Goal: Task Accomplishment & Management: Manage account settings

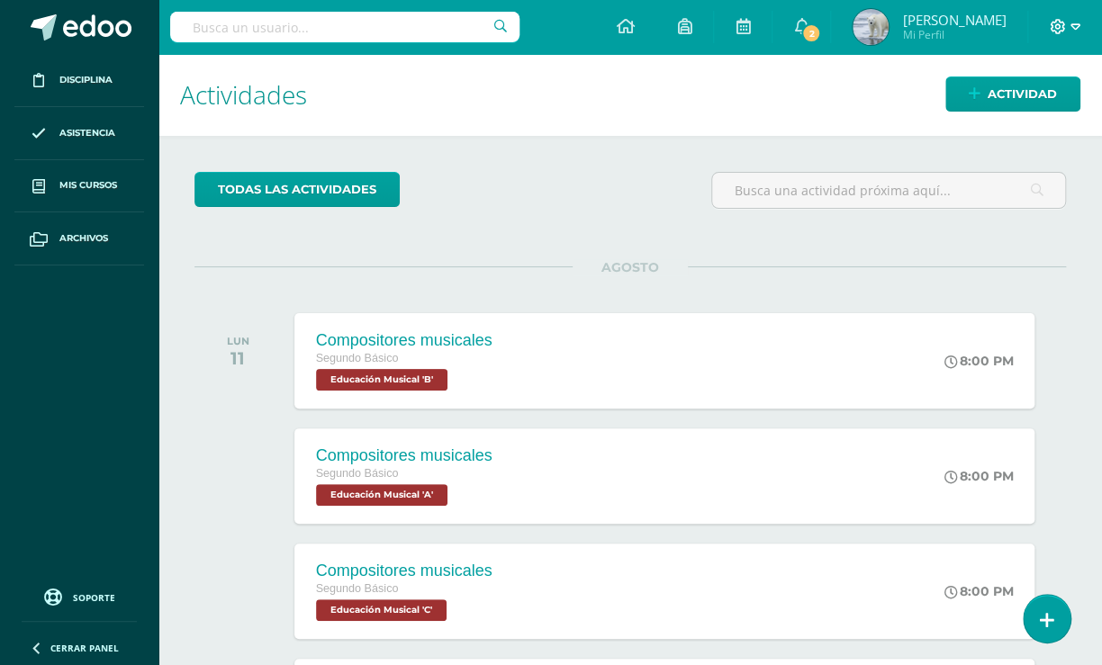
click at [1071, 24] on icon at bounding box center [1075, 27] width 10 height 16
click at [1002, 120] on span "Cerrar sesión" at bounding box center [1017, 122] width 81 height 17
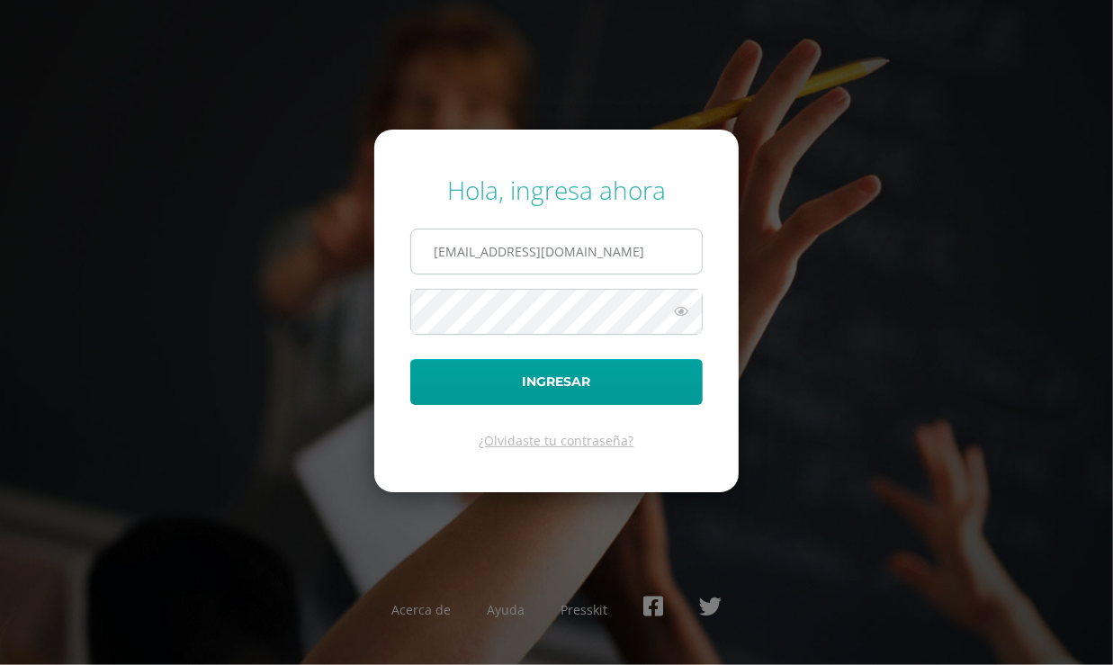
click at [601, 243] on input "[EMAIL_ADDRESS][DOMAIN_NAME]" at bounding box center [556, 252] width 291 height 44
type input "[EMAIL_ADDRESS][DOMAIN_NAME]"
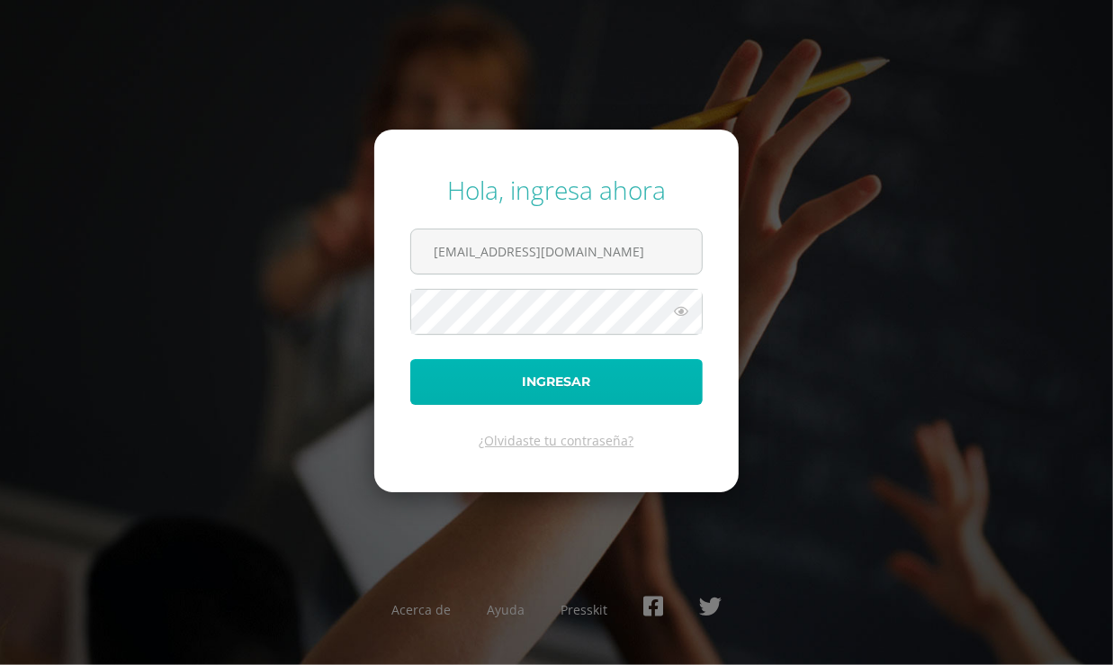
click at [550, 385] on button "Ingresar" at bounding box center [556, 382] width 293 height 46
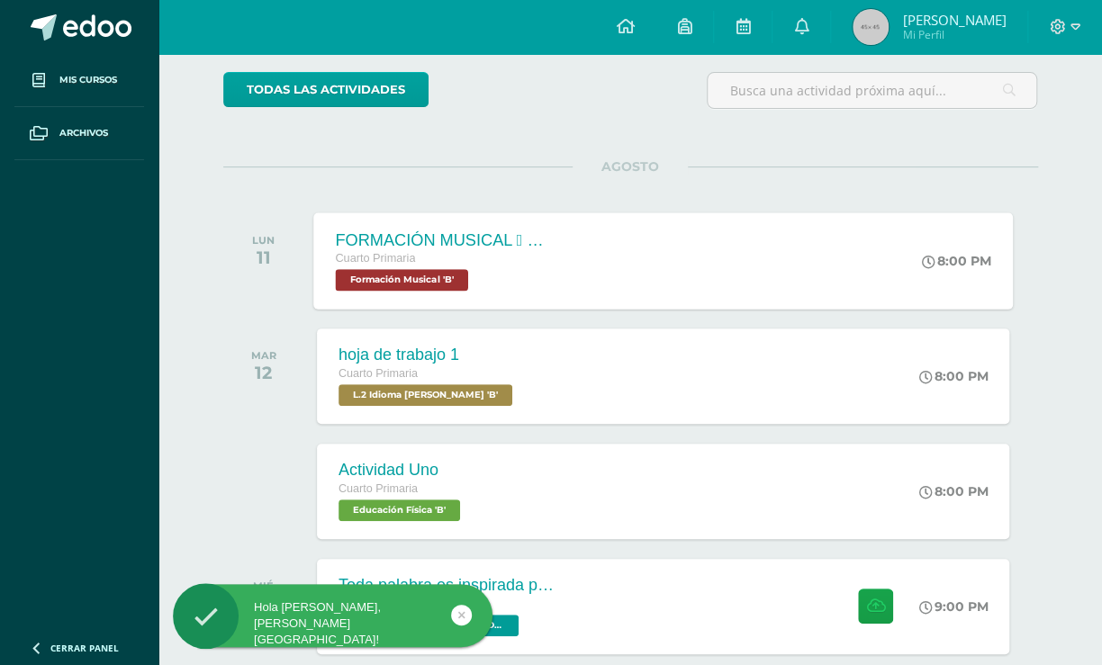
scroll to position [163, 0]
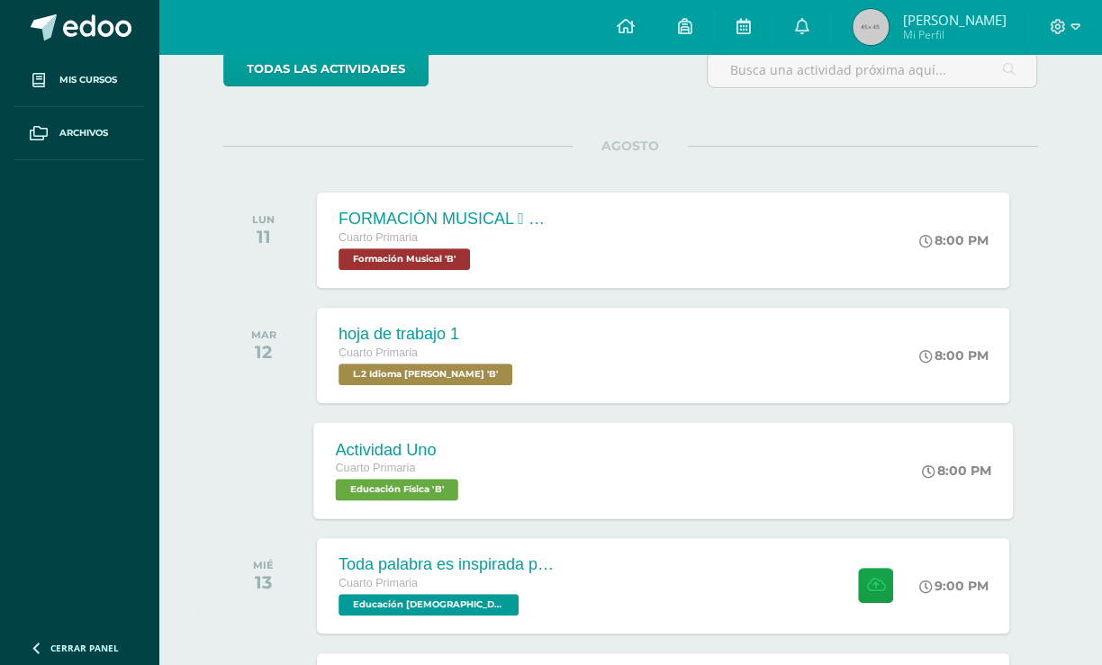
click at [568, 463] on div "Actividad Uno Cuarto Primaria Educación Física 'B' 8:00 PM Actividad Uno Educac…" at bounding box center [662, 470] width 699 height 96
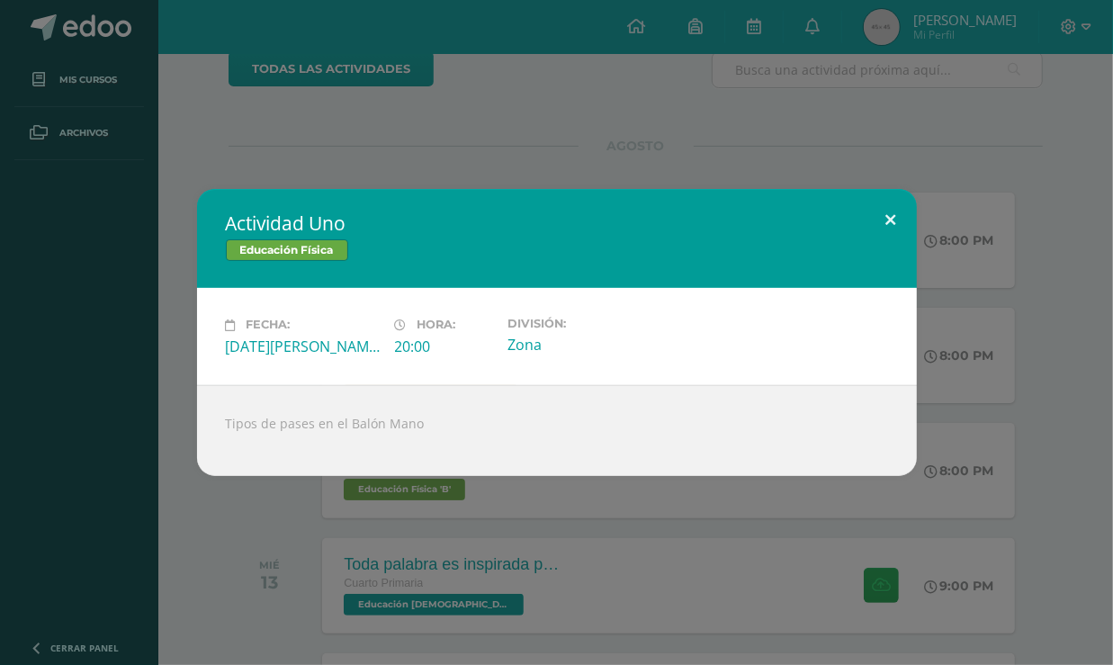
click at [894, 215] on button at bounding box center [891, 219] width 51 height 61
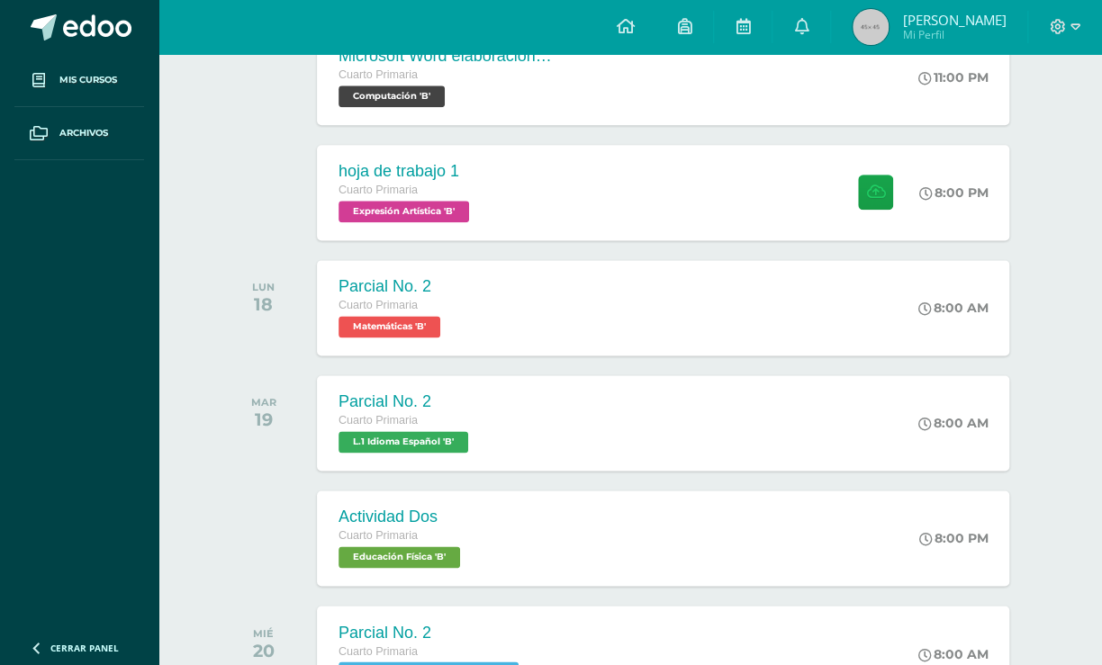
scroll to position [981, 0]
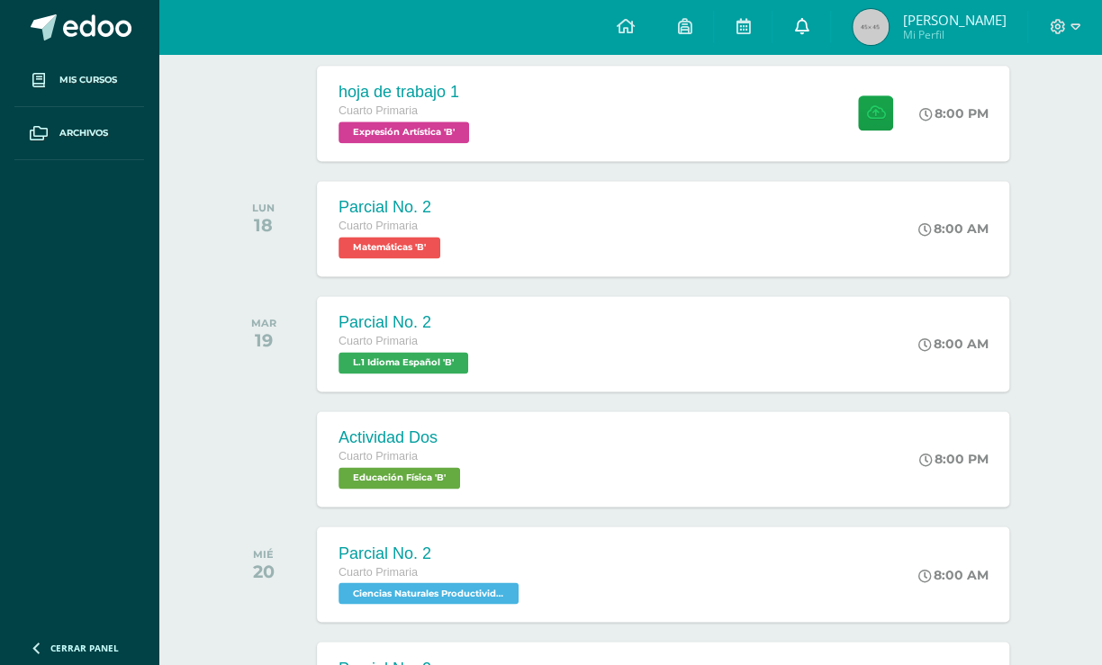
click at [806, 22] on icon at bounding box center [801, 26] width 14 height 16
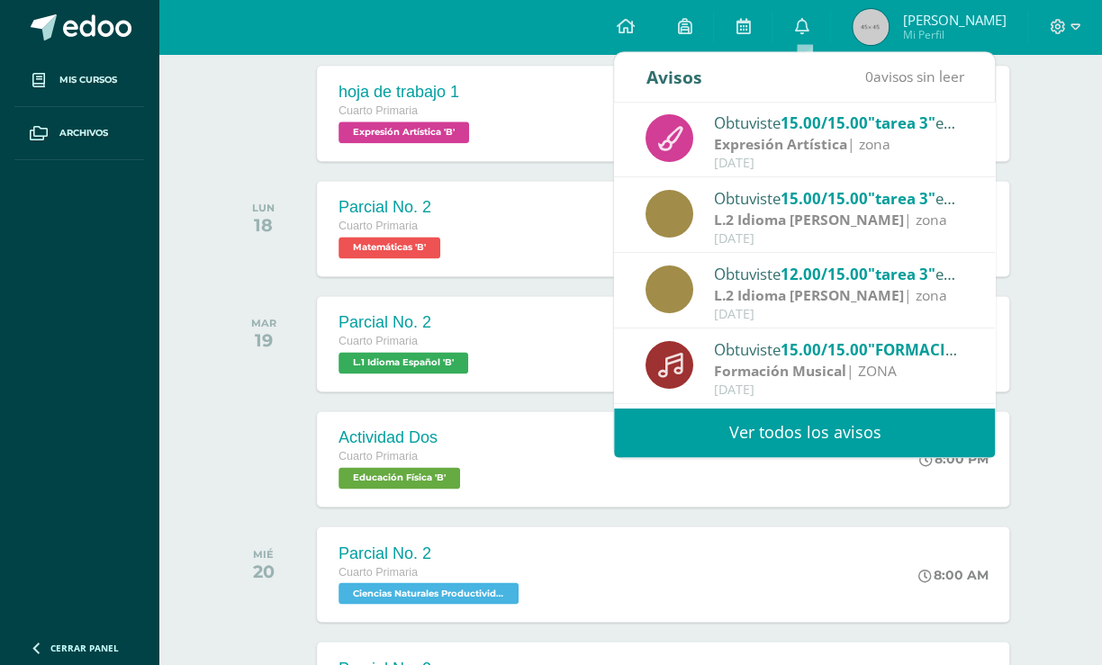
scroll to position [0, 0]
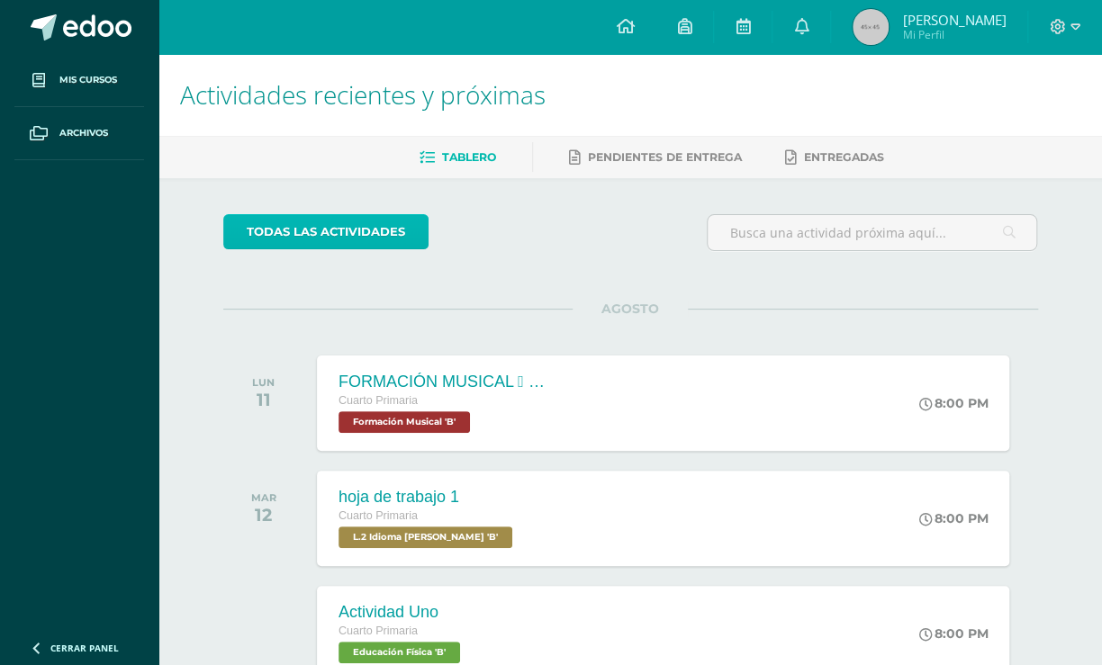
click at [393, 232] on link "todas las Actividades" at bounding box center [325, 231] width 205 height 35
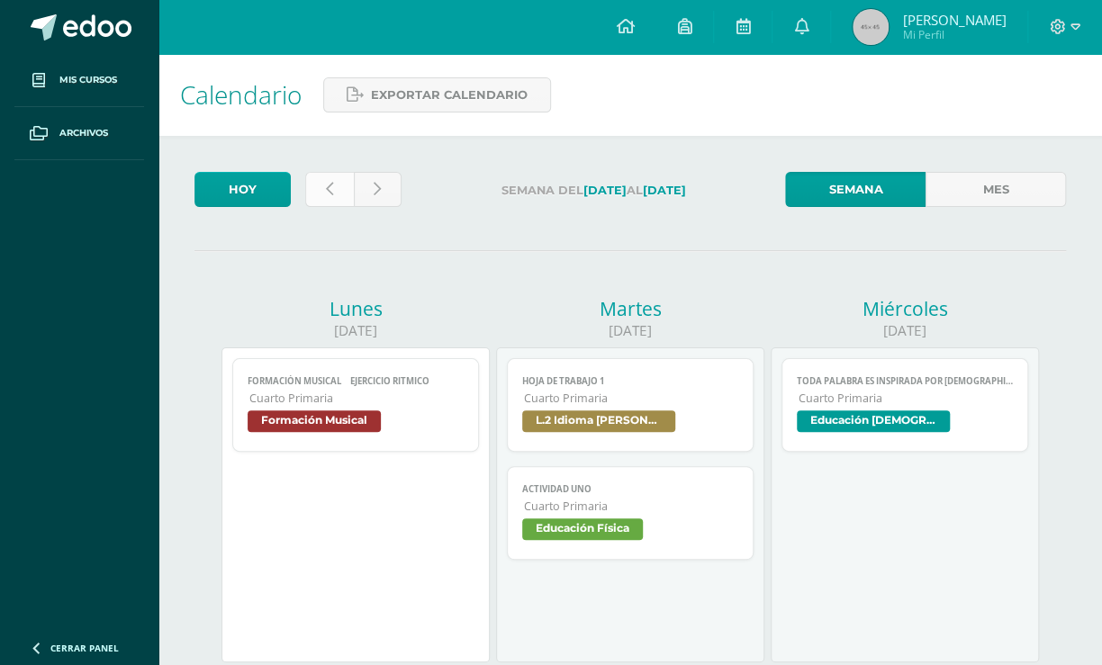
click at [321, 185] on link at bounding box center [329, 189] width 49 height 35
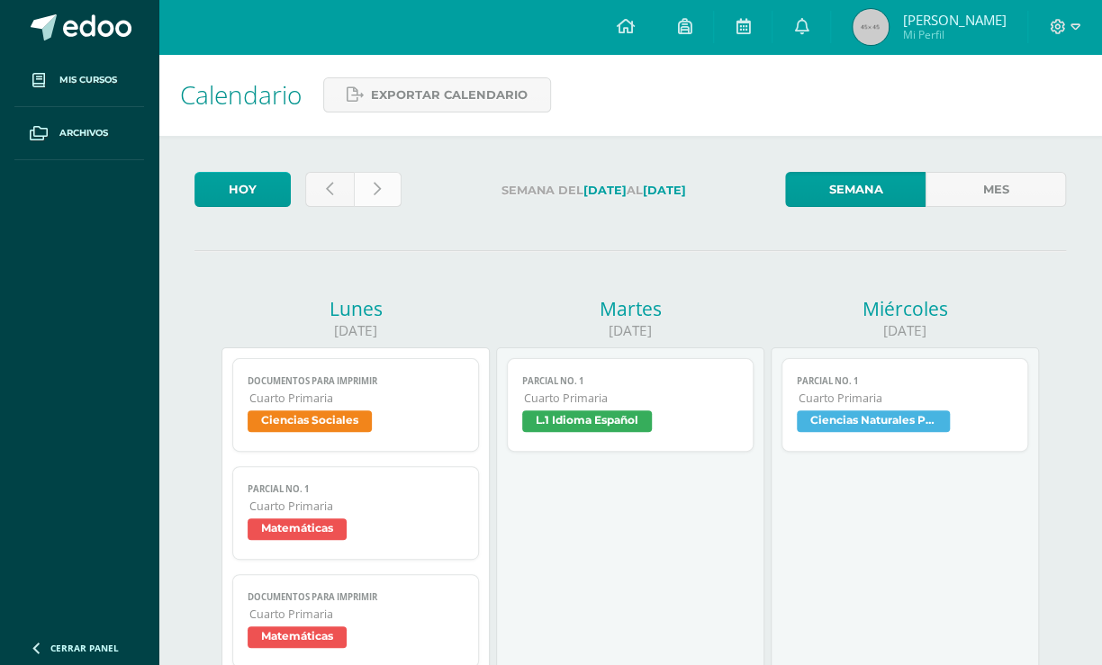
click at [395, 179] on link at bounding box center [378, 189] width 49 height 35
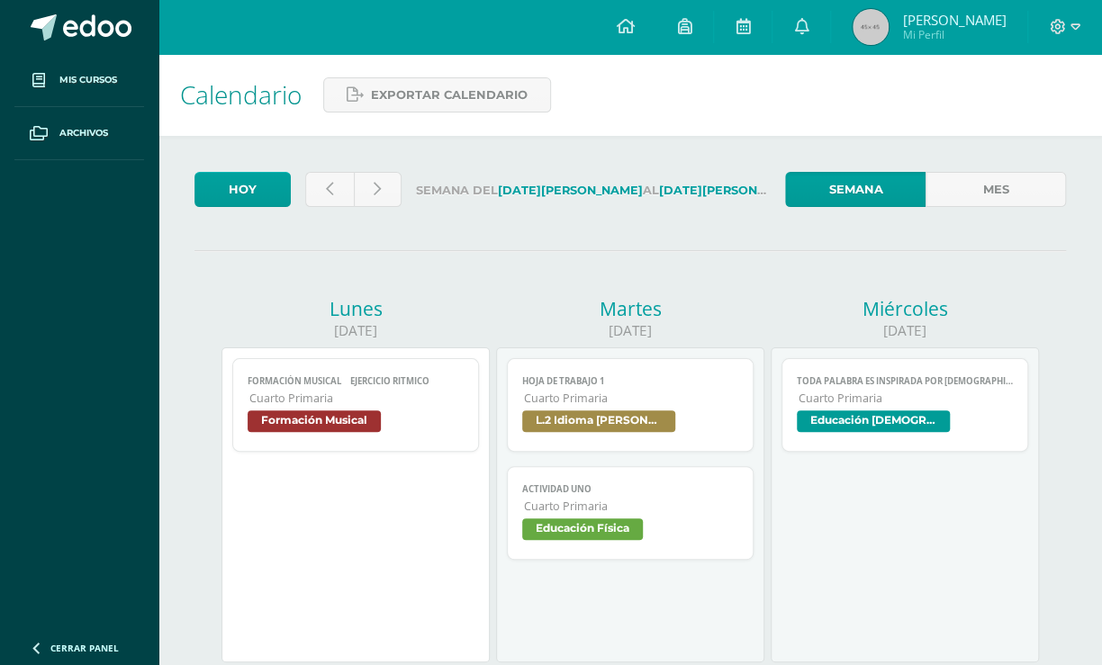
click at [676, 486] on span "Actividad Uno" at bounding box center [630, 489] width 216 height 12
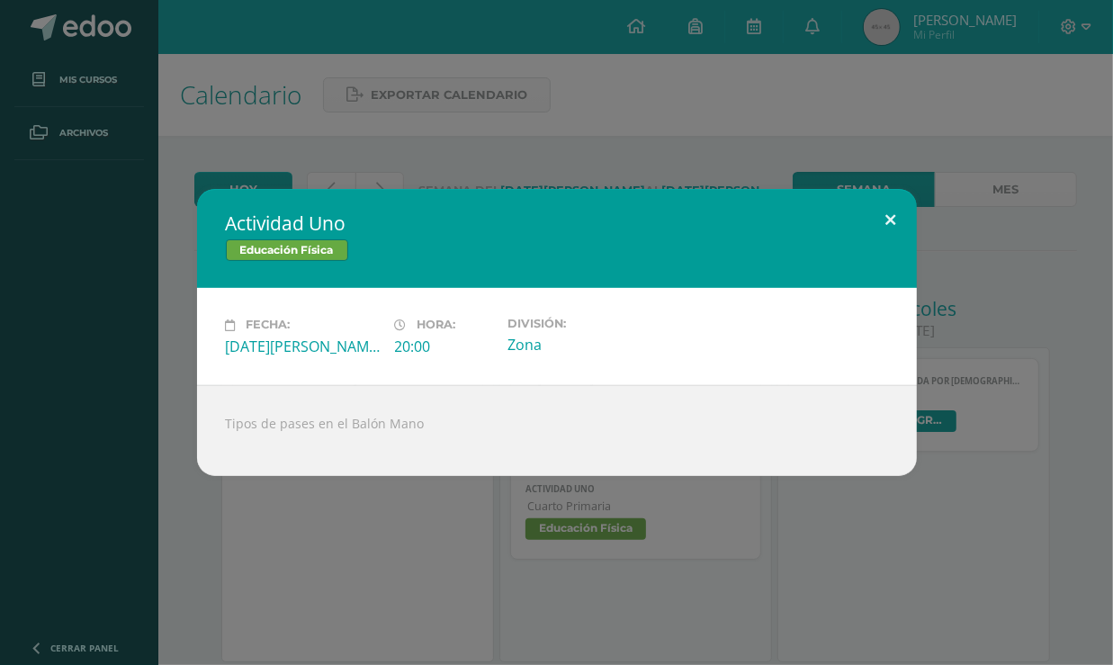
click at [887, 214] on button at bounding box center [891, 219] width 51 height 61
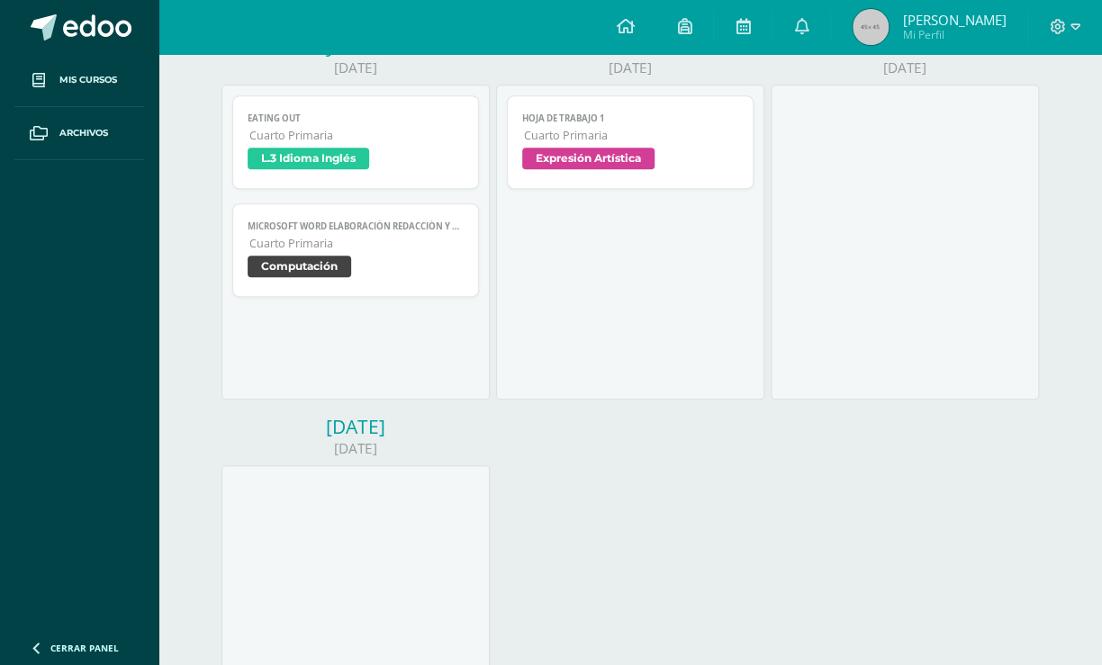
scroll to position [429, 0]
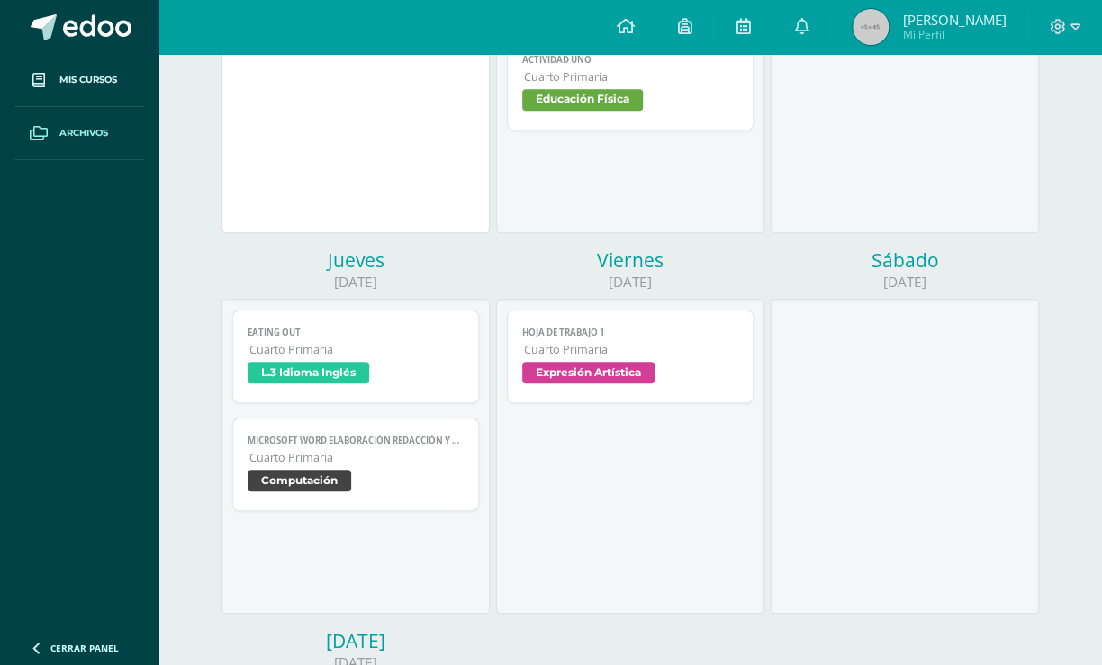
click at [87, 133] on span "Archivos" at bounding box center [83, 133] width 49 height 14
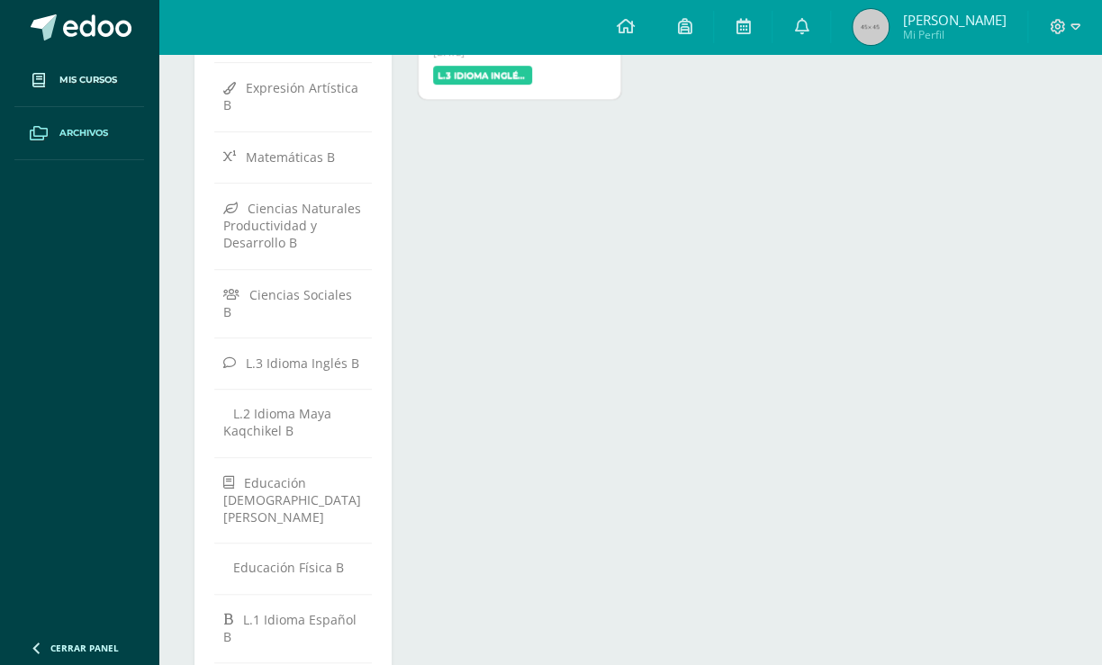
scroll to position [415, 0]
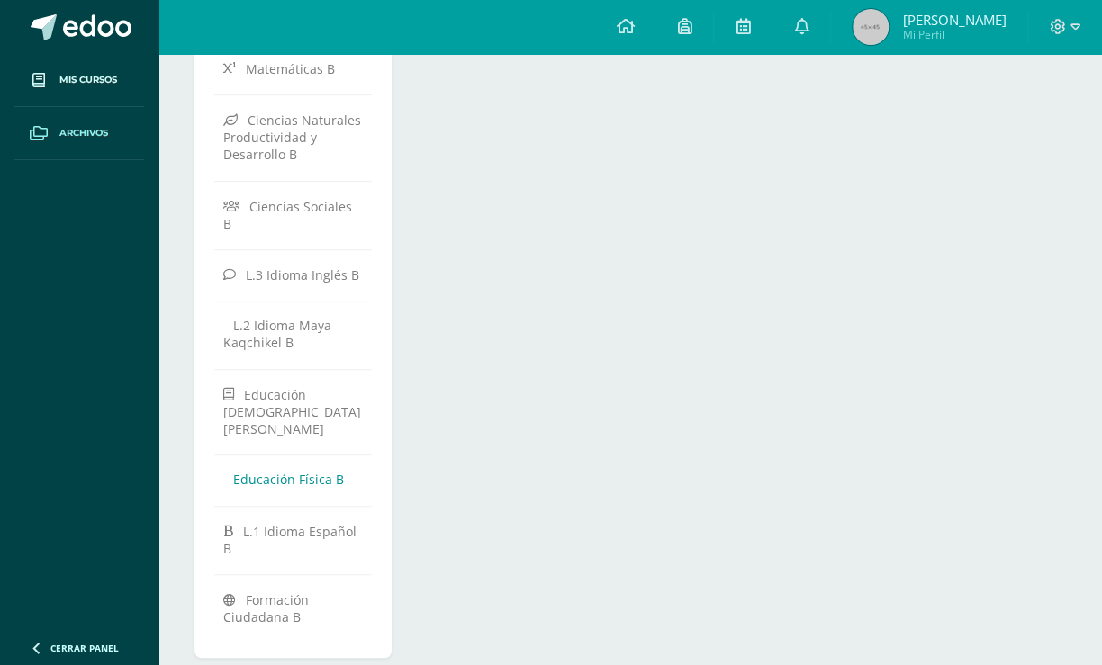
click at [292, 464] on link "Educación Física B" at bounding box center [293, 480] width 140 height 32
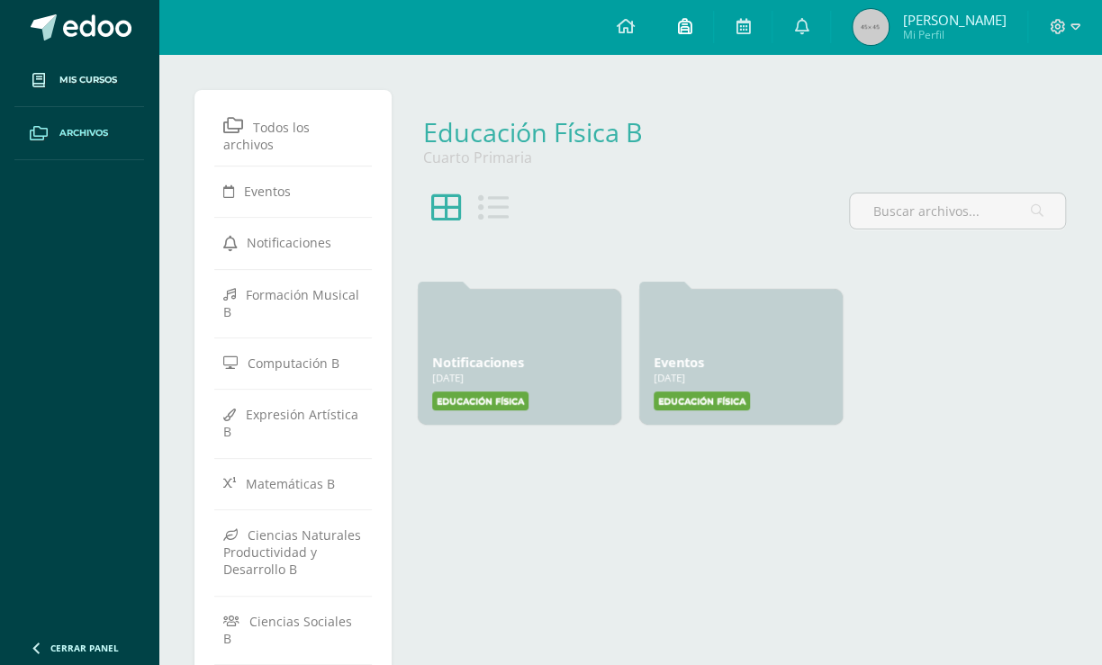
click at [683, 26] on icon at bounding box center [684, 26] width 14 height 16
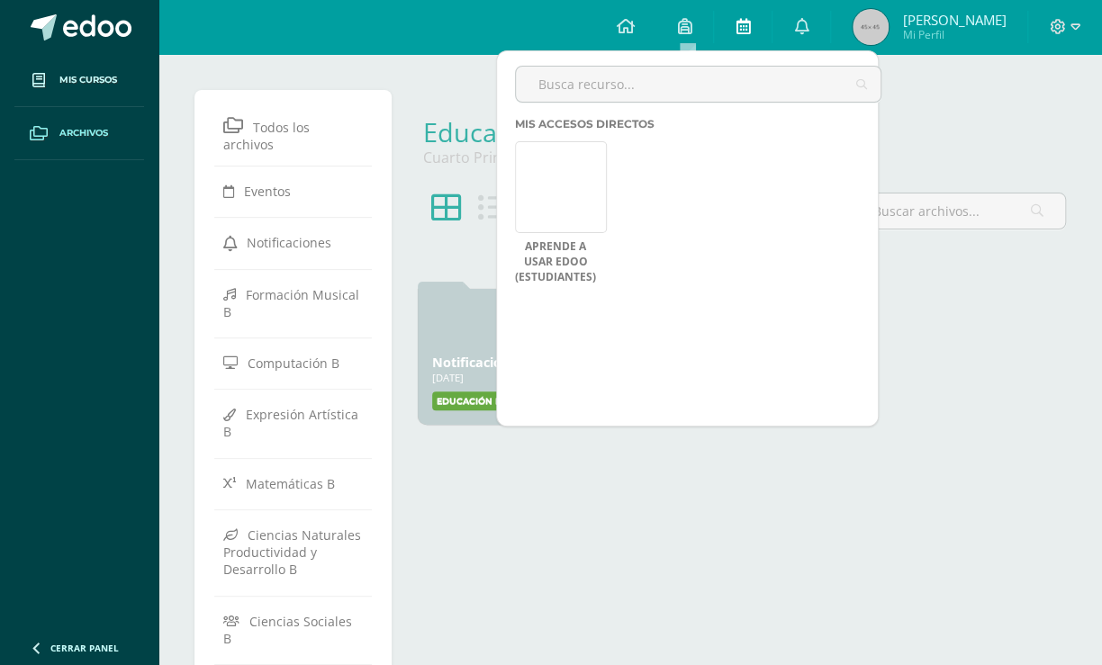
click at [747, 27] on icon at bounding box center [742, 26] width 14 height 16
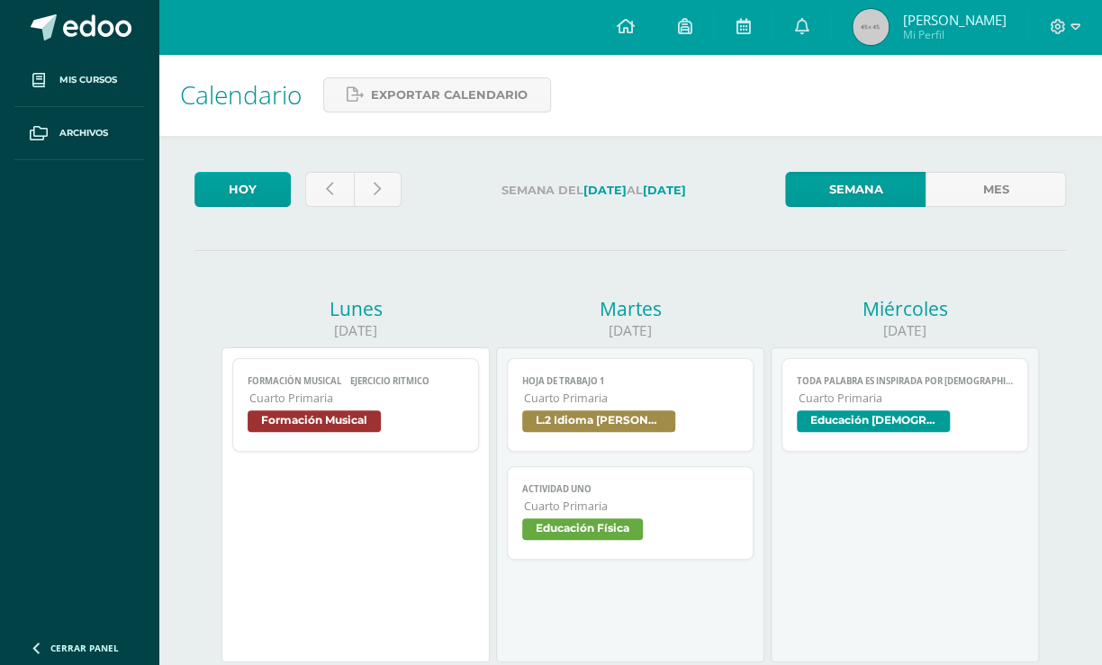
click at [639, 514] on span "Cuarto Primaria" at bounding box center [631, 506] width 214 height 15
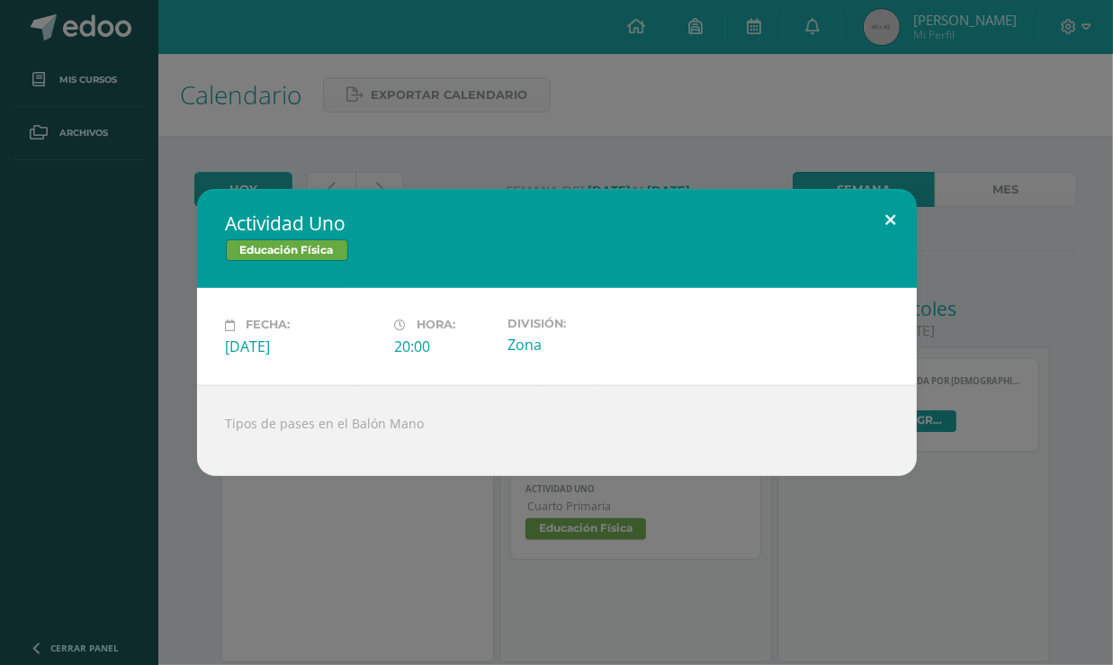
click at [893, 212] on button at bounding box center [891, 219] width 51 height 61
